Goal: Task Accomplishment & Management: Use online tool/utility

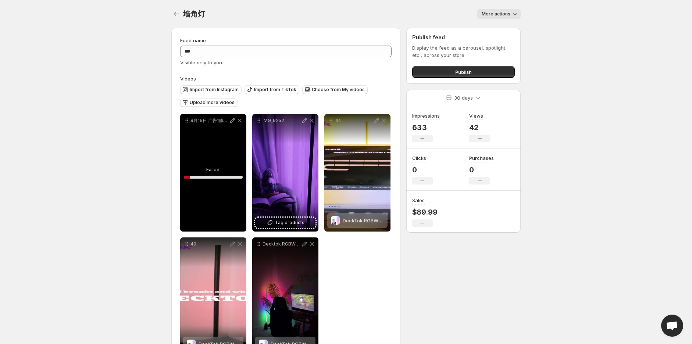
click at [476, 284] on div "**********" at bounding box center [342, 197] width 355 height 351
click at [238, 120] on icon at bounding box center [239, 120] width 7 height 7
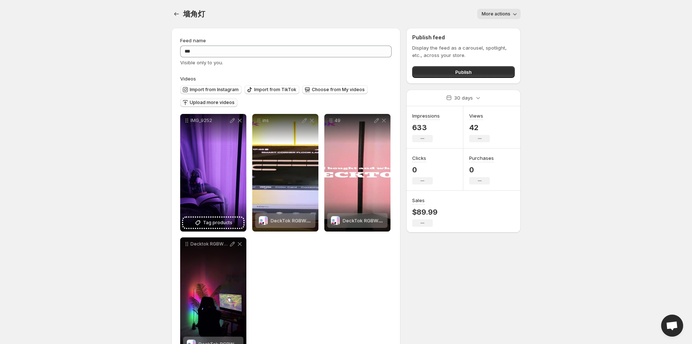
click at [213, 105] on span "Upload more videos" at bounding box center [212, 103] width 45 height 6
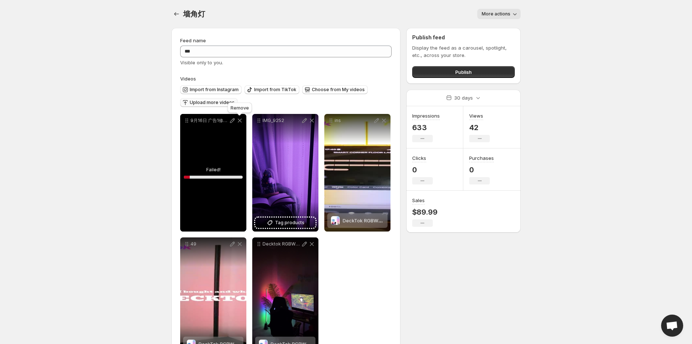
click at [241, 122] on icon at bounding box center [239, 120] width 7 height 7
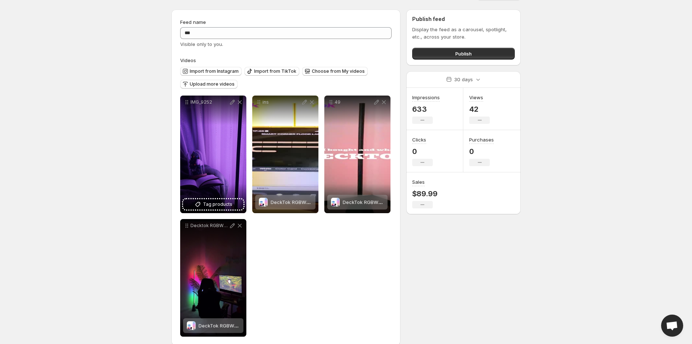
scroll to position [28, 0]
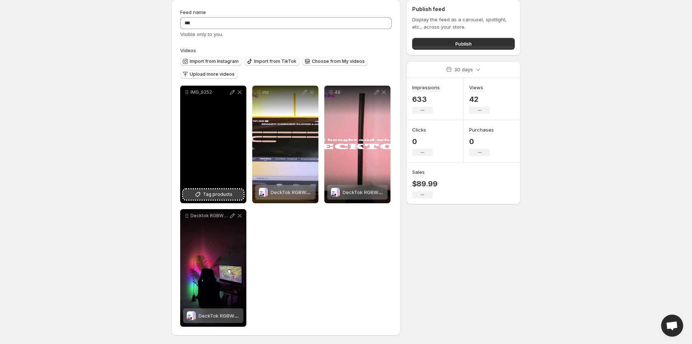
click at [216, 196] on span "Tag products" at bounding box center [217, 194] width 29 height 7
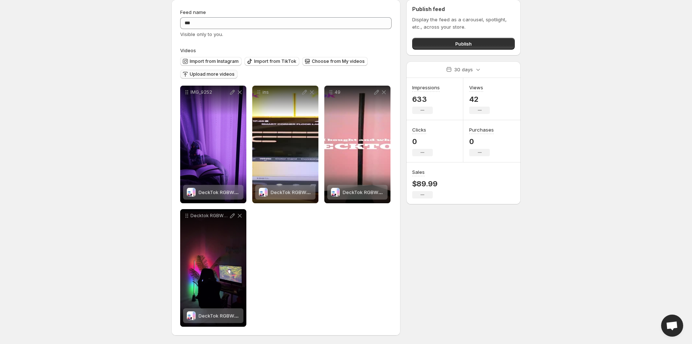
click at [216, 76] on span "Upload more videos" at bounding box center [212, 74] width 45 height 6
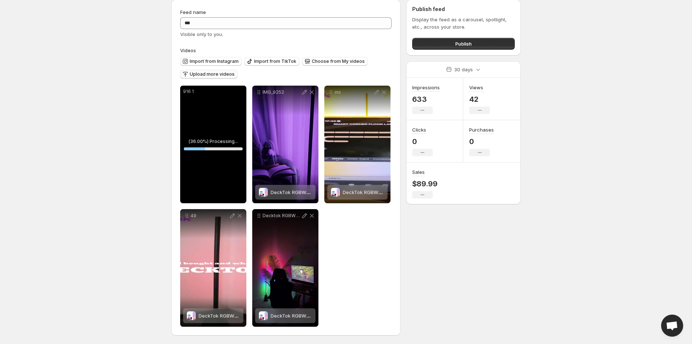
click at [423, 235] on div "Feed name *** Visible only to you. Videos Import from Instagram Import from Tik…" at bounding box center [342, 169] width 355 height 351
click at [558, 224] on body "Home Feeds Videos Subscription Settings 墙角灯. This page is ready 墙角灯 More action…" at bounding box center [346, 144] width 692 height 344
click at [229, 190] on button "Tag products" at bounding box center [213, 194] width 60 height 10
click at [231, 92] on icon at bounding box center [232, 92] width 7 height 7
click at [216, 146] on div "916 1" at bounding box center [213, 145] width 66 height 118
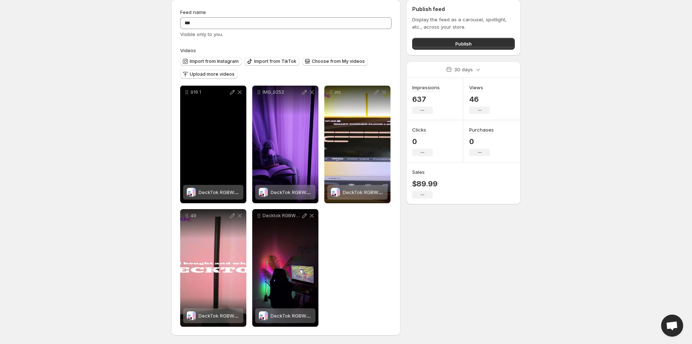
drag, startPoint x: 200, startPoint y: 121, endPoint x: 201, endPoint y: 110, distance: 10.3
click at [203, 120] on div "916 1" at bounding box center [213, 145] width 66 height 118
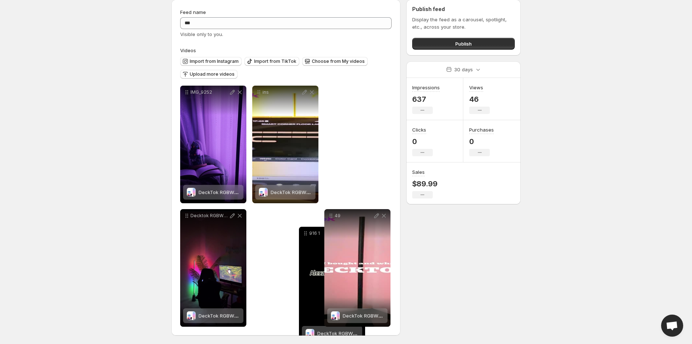
drag, startPoint x: 187, startPoint y: 90, endPoint x: 280, endPoint y: 225, distance: 163.3
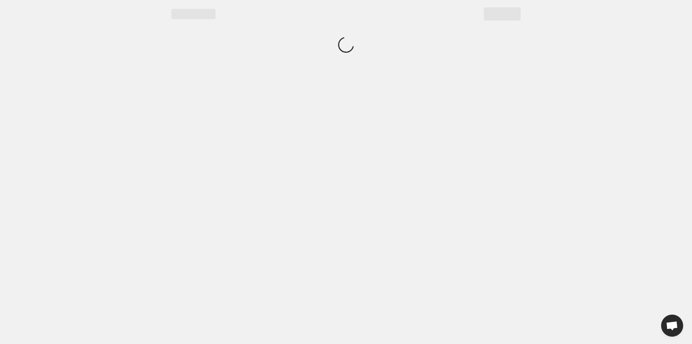
scroll to position [0, 0]
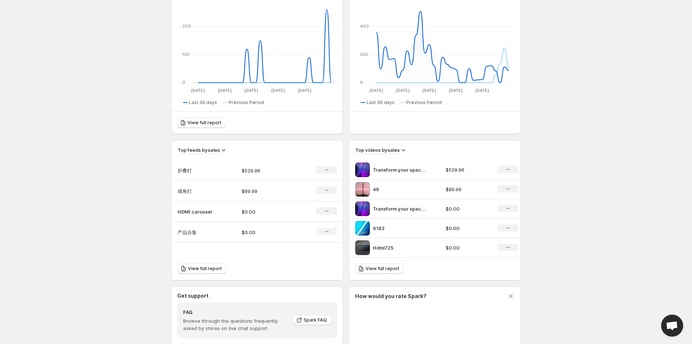
scroll to position [122, 0]
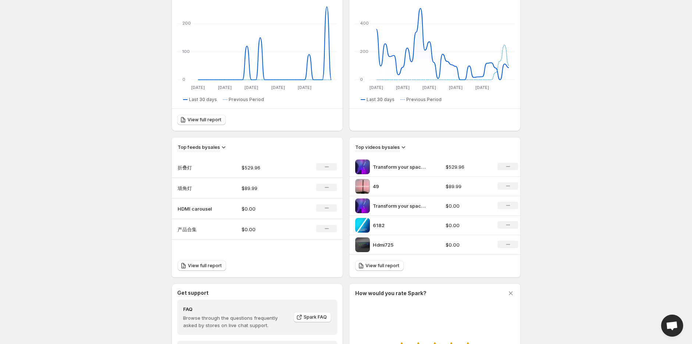
click at [387, 164] on p "Transform your space with the DeckTok Smart Foldable Floor Lamp the perfect ble…" at bounding box center [400, 166] width 55 height 7
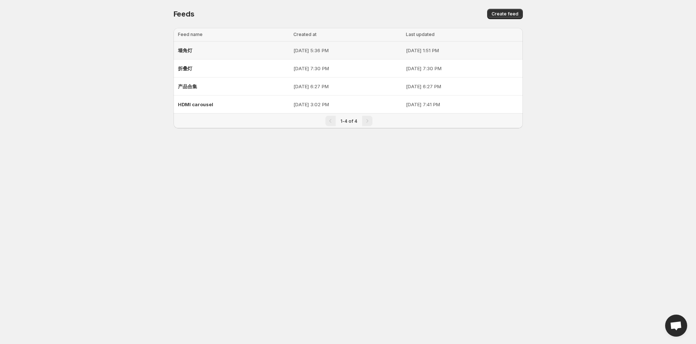
click at [219, 50] on div "墙角灯" at bounding box center [233, 50] width 111 height 13
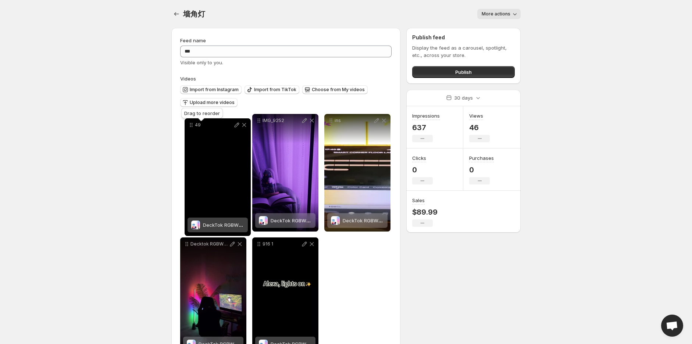
drag, startPoint x: 329, startPoint y: 121, endPoint x: 190, endPoint y: 125, distance: 139.8
click at [190, 125] on icon at bounding box center [190, 124] width 7 height 7
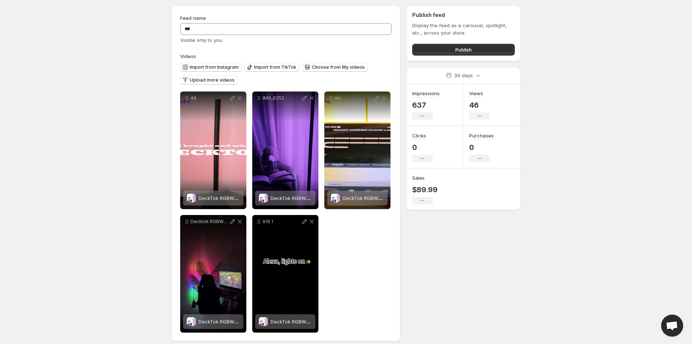
scroll to position [28, 0]
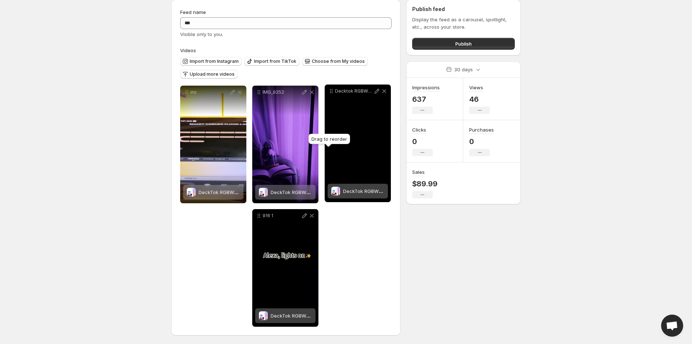
drag, startPoint x: 187, startPoint y: 217, endPoint x: 332, endPoint y: 92, distance: 191.1
click at [332, 92] on icon at bounding box center [331, 90] width 7 height 7
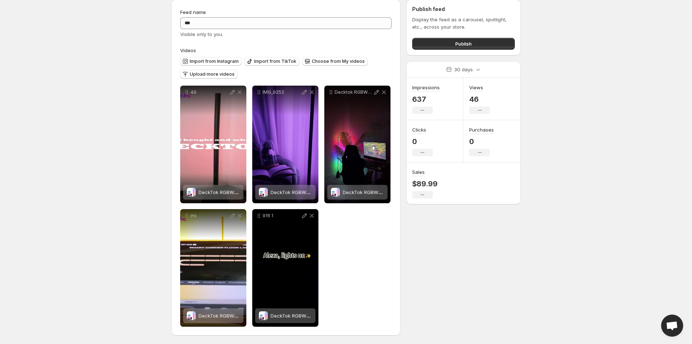
scroll to position [0, 0]
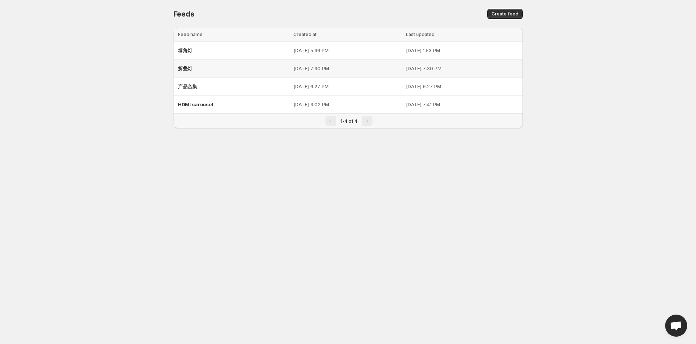
click at [219, 68] on div "折叠灯" at bounding box center [233, 68] width 111 height 13
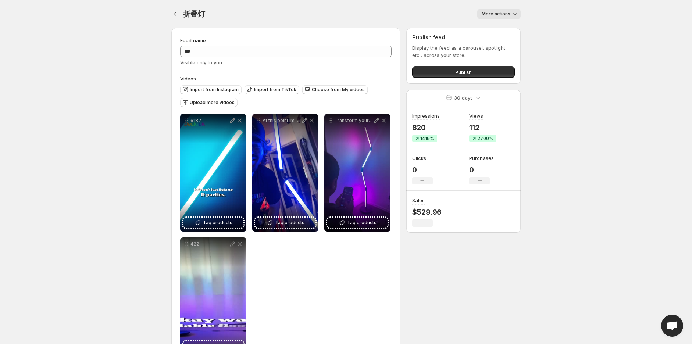
click at [442, 285] on div "**********" at bounding box center [342, 197] width 355 height 351
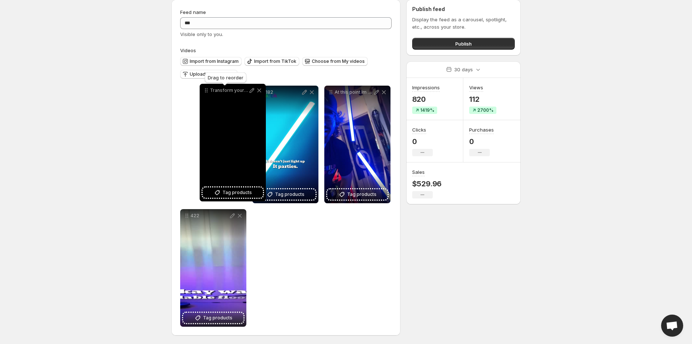
drag, startPoint x: 332, startPoint y: 93, endPoint x: 199, endPoint y: 92, distance: 133.4
click at [203, 92] on icon at bounding box center [206, 90] width 7 height 7
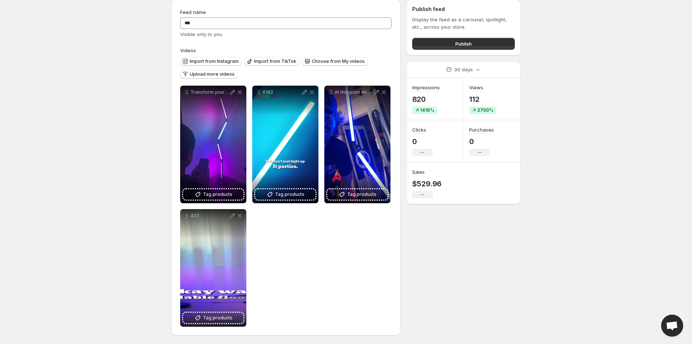
scroll to position [0, 0]
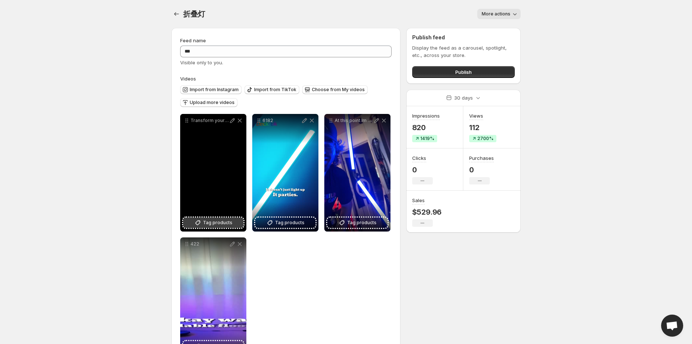
click at [219, 221] on span "Tag products" at bounding box center [217, 222] width 29 height 7
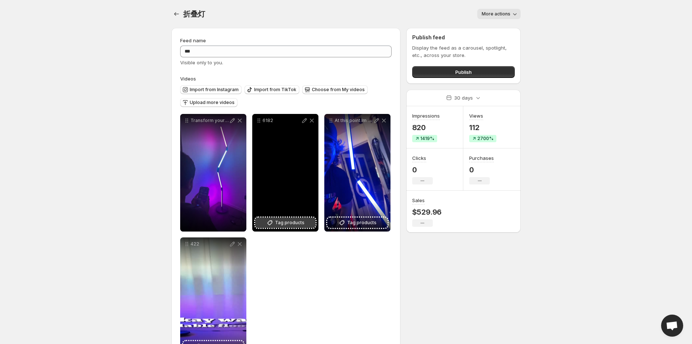
click at [283, 224] on span "Tag products" at bounding box center [289, 222] width 29 height 7
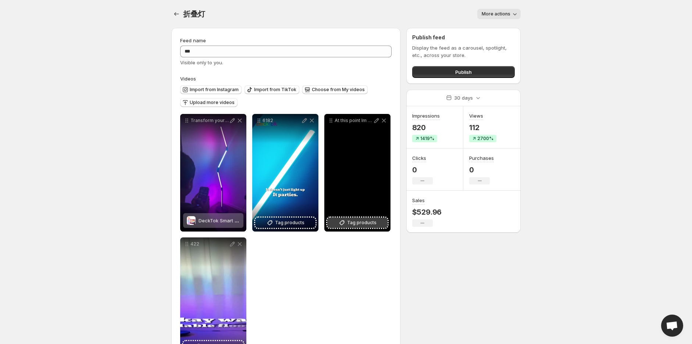
click at [364, 225] on span "Tag products" at bounding box center [361, 222] width 29 height 7
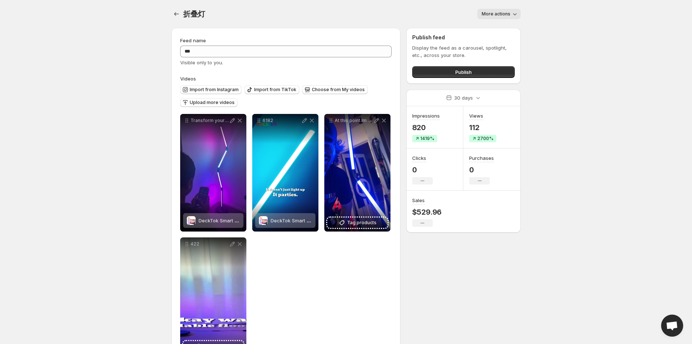
scroll to position [28, 0]
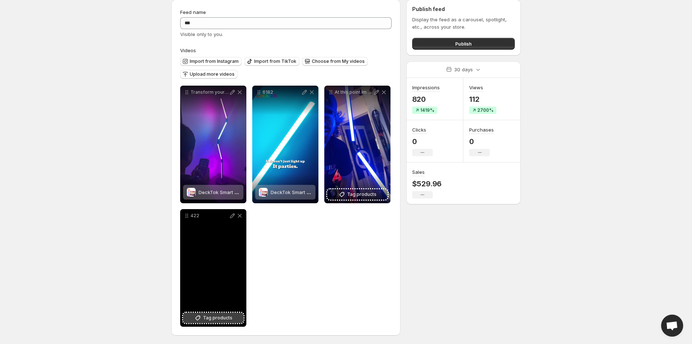
click at [223, 320] on span "Tag products" at bounding box center [217, 317] width 29 height 7
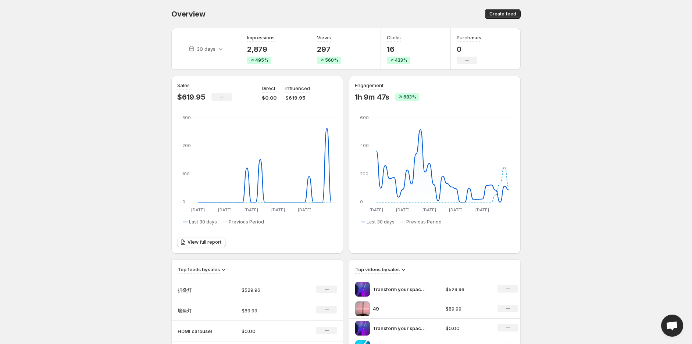
click at [580, 201] on body "Home Feeds Videos Subscription Settings Overview. This page is ready Overview C…" at bounding box center [346, 172] width 692 height 344
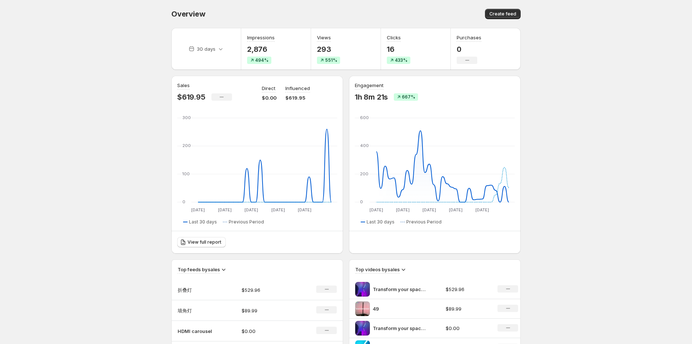
scroll to position [122, 0]
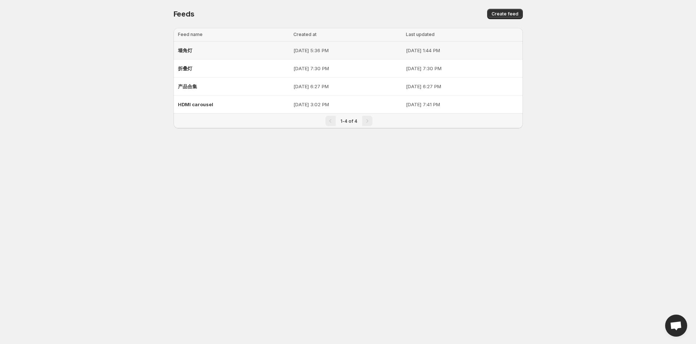
click at [185, 48] on span "墙角灯" at bounding box center [185, 50] width 14 height 6
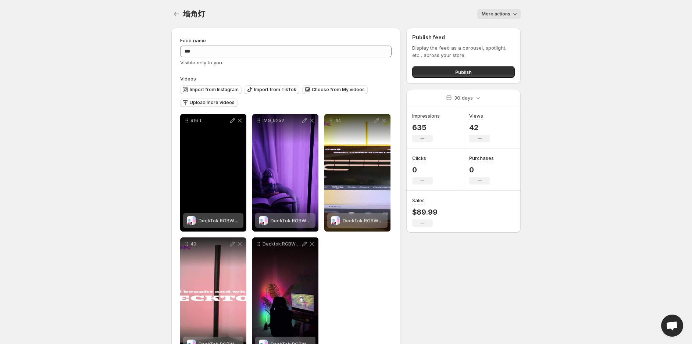
click at [202, 187] on div "916 1" at bounding box center [213, 173] width 66 height 118
